Goal: Task Accomplishment & Management: Use online tool/utility

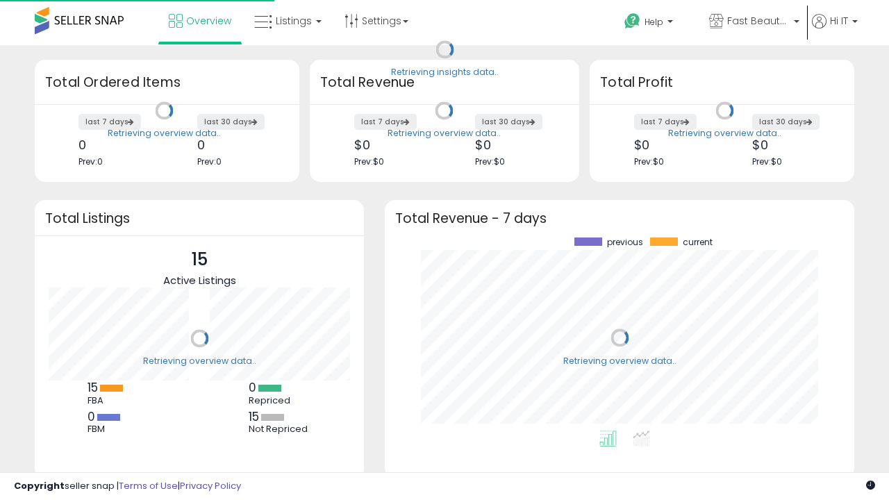
scroll to position [193, 442]
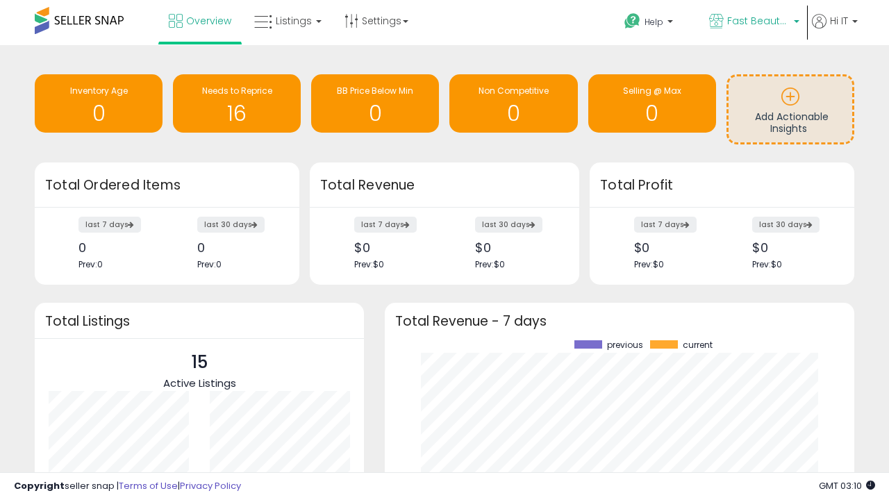
click at [753, 22] on span "Fast Beauty ([GEOGRAPHIC_DATA])" at bounding box center [758, 21] width 63 height 14
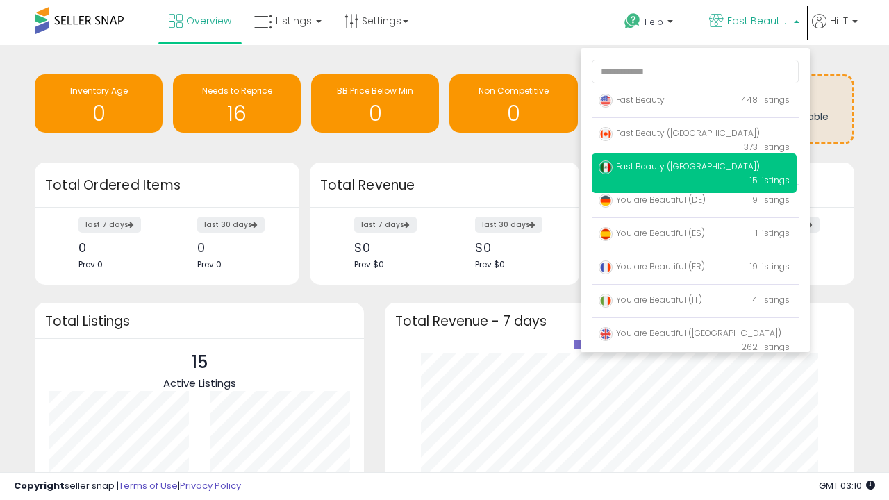
click at [694, 135] on span "Fast Beauty ([GEOGRAPHIC_DATA])" at bounding box center [679, 133] width 161 height 12
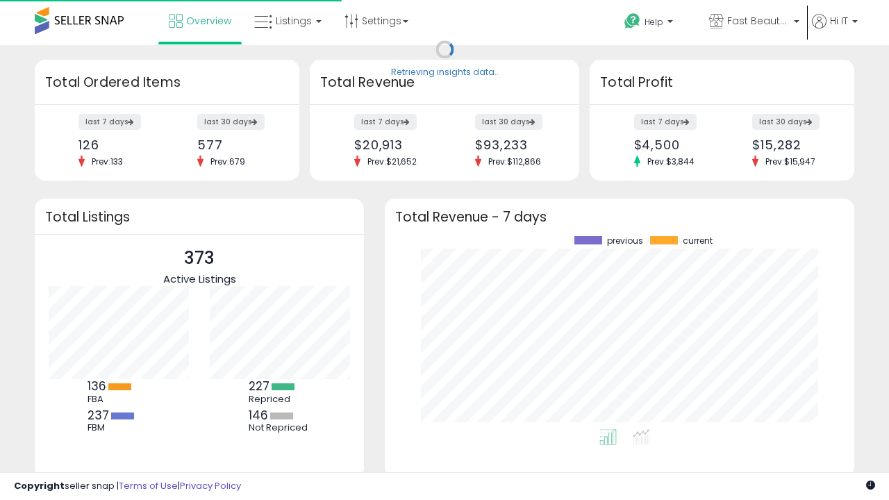
scroll to position [193, 442]
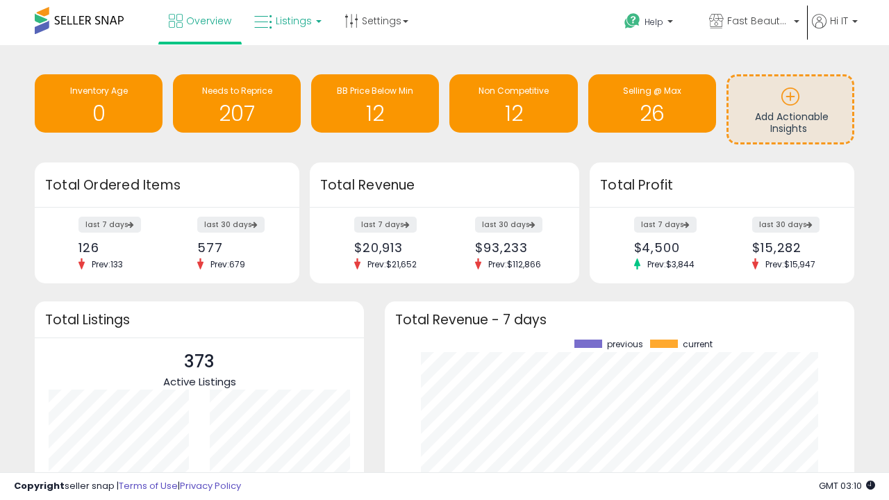
click at [286, 21] on span "Listings" at bounding box center [294, 21] width 36 height 14
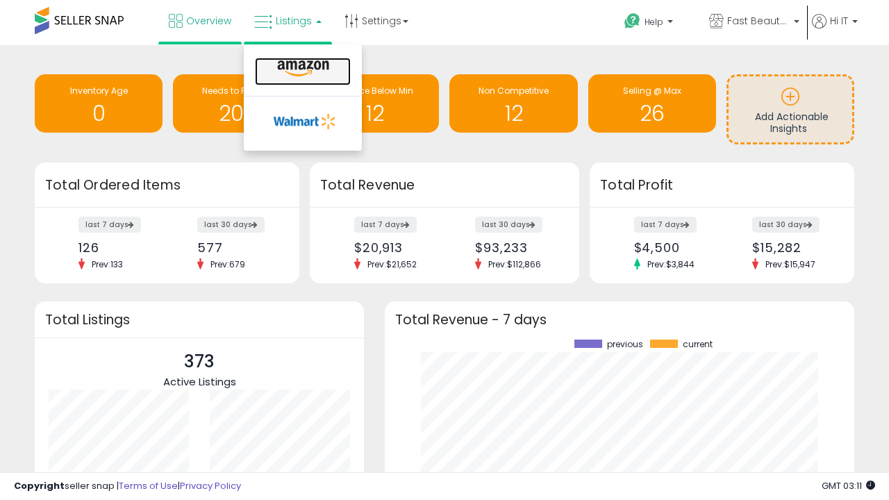
click at [302, 69] on icon at bounding box center [303, 69] width 60 height 18
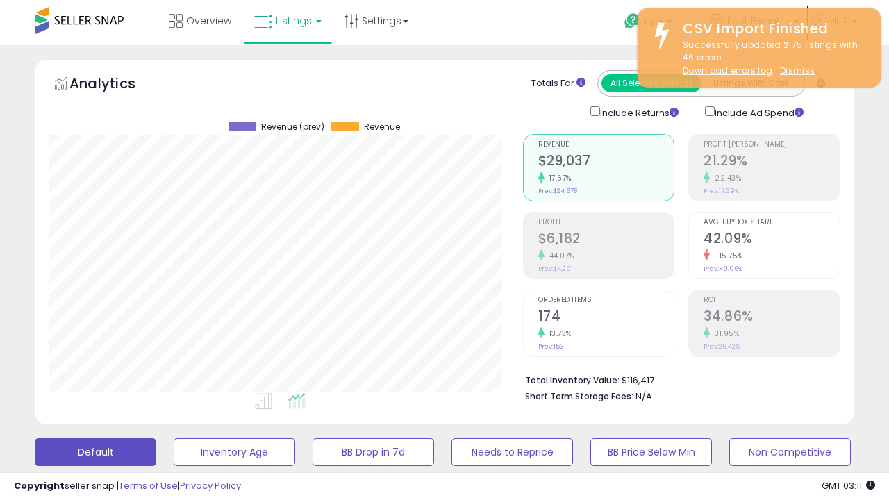
scroll to position [285, 474]
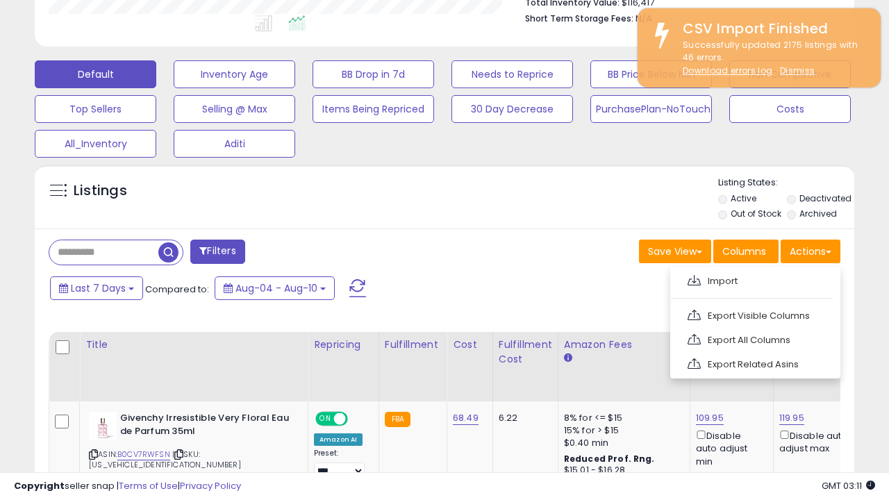
click at [694, 279] on span at bounding box center [694, 280] width 13 height 10
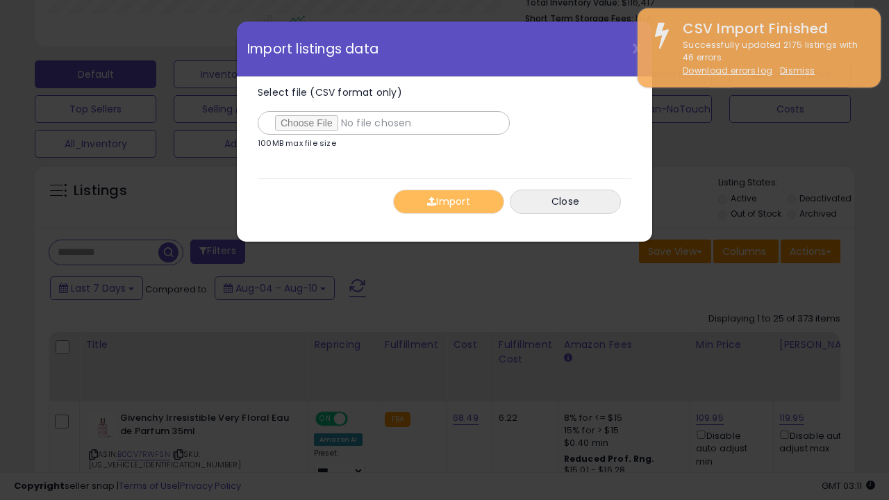
type input "**********"
click at [448, 201] on button "Import" at bounding box center [448, 202] width 111 height 24
